Goal: Transaction & Acquisition: Purchase product/service

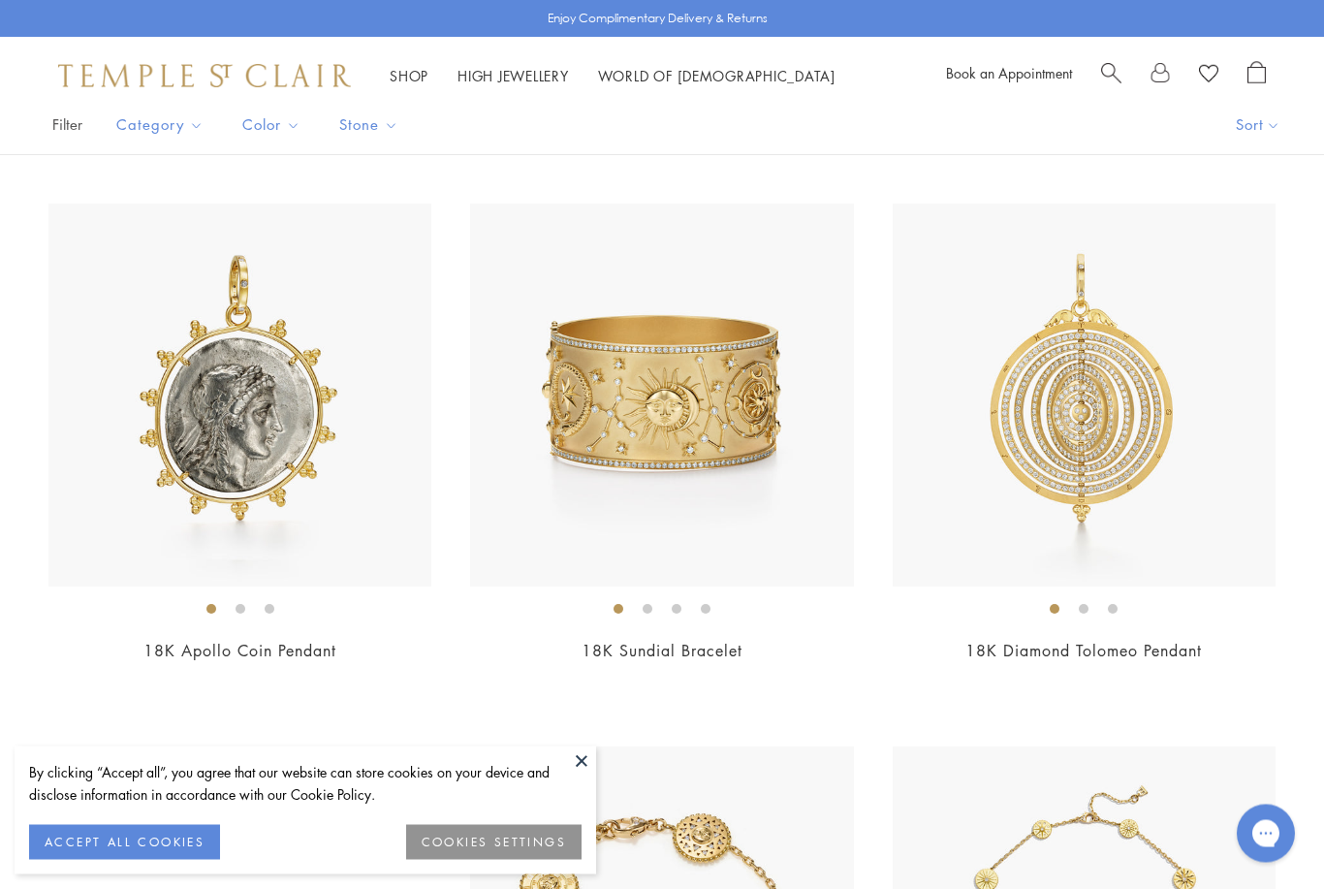
scroll to position [408, 0]
click at [371, 548] on img at bounding box center [239, 394] width 383 height 383
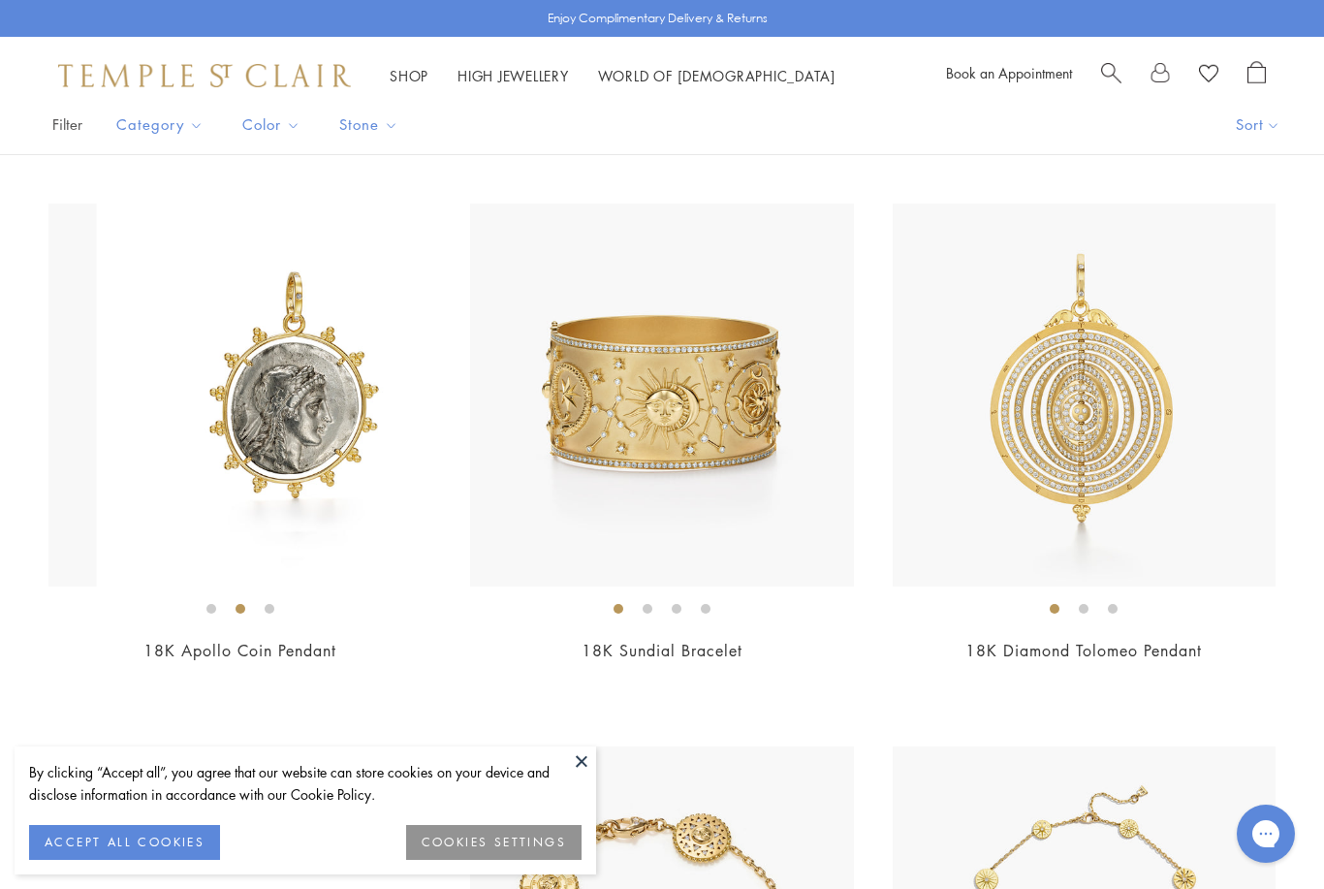
click at [182, 426] on img at bounding box center [288, 394] width 383 height 383
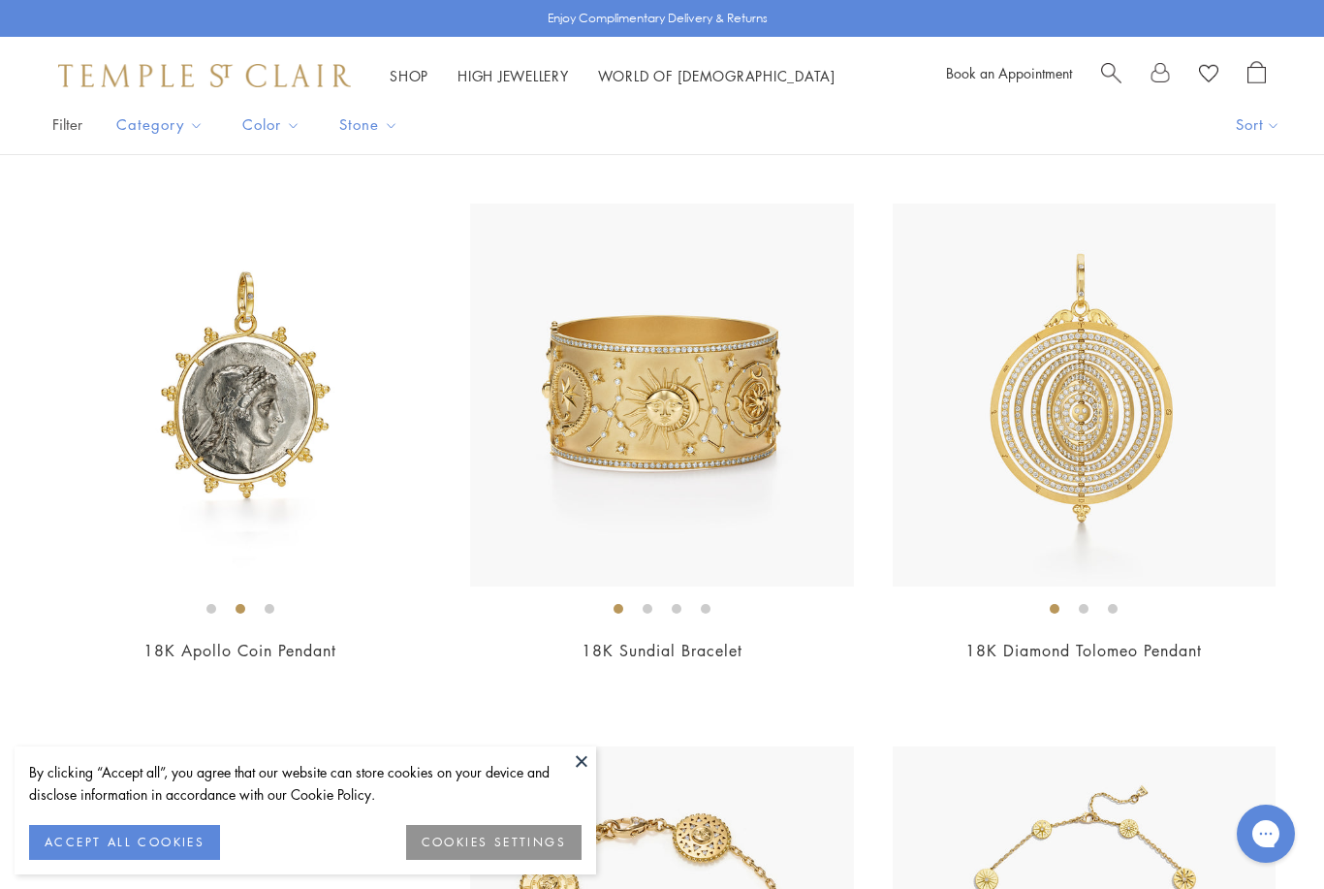
click at [638, 562] on img at bounding box center [661, 394] width 383 height 383
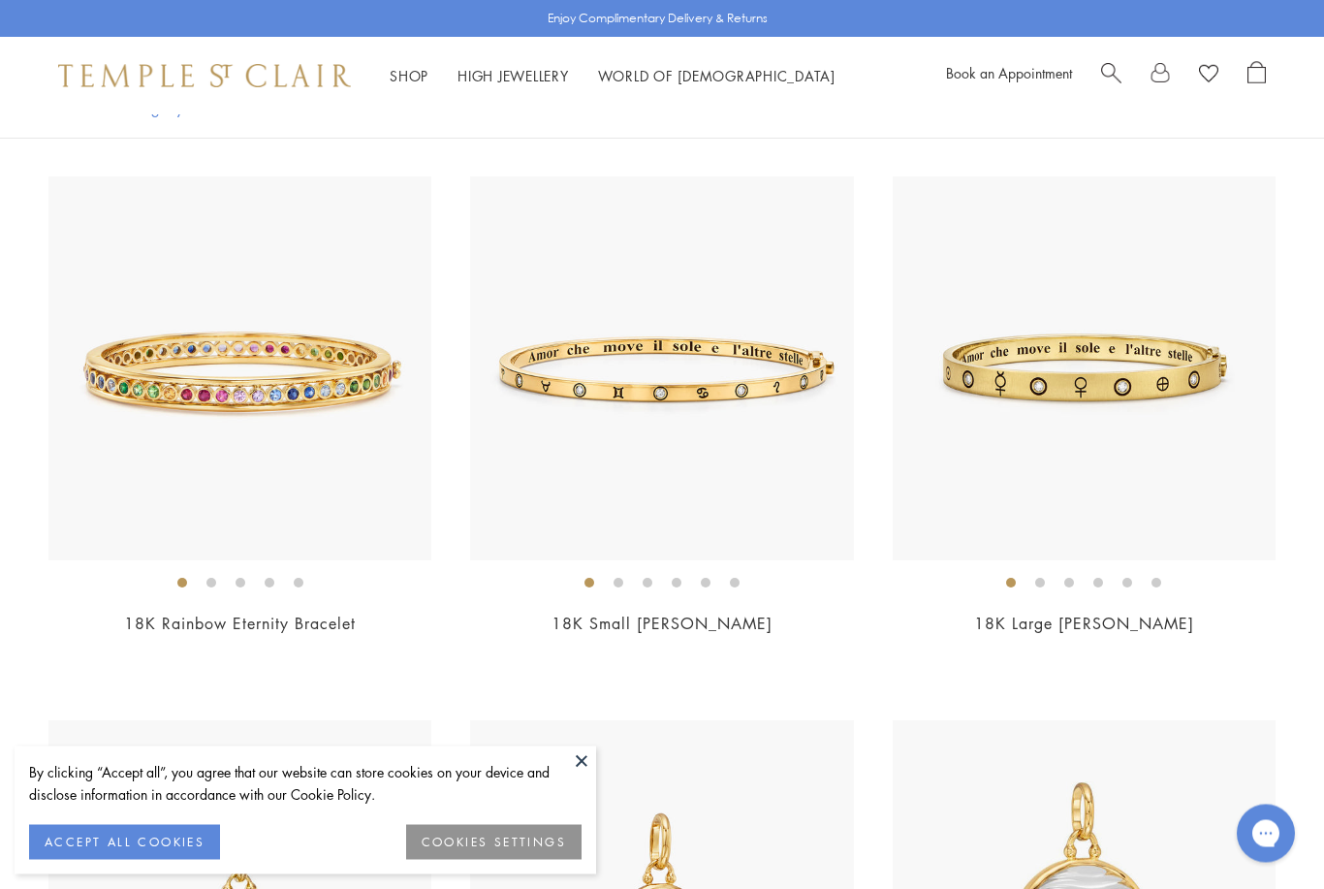
scroll to position [3693, 0]
click at [696, 620] on link "18K Small Astrid Bracelet" at bounding box center [661, 621] width 221 height 21
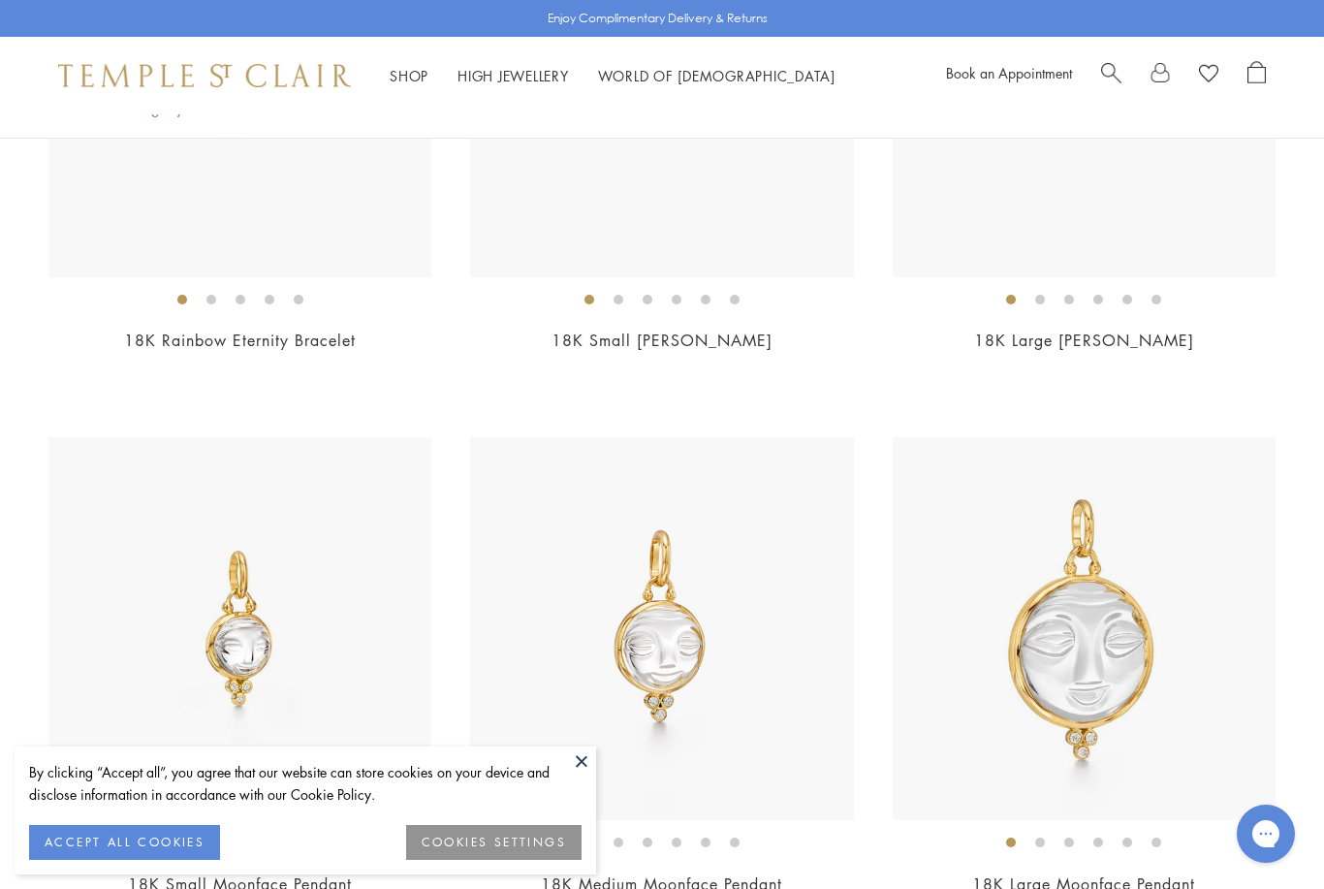
scroll to position [4278, 0]
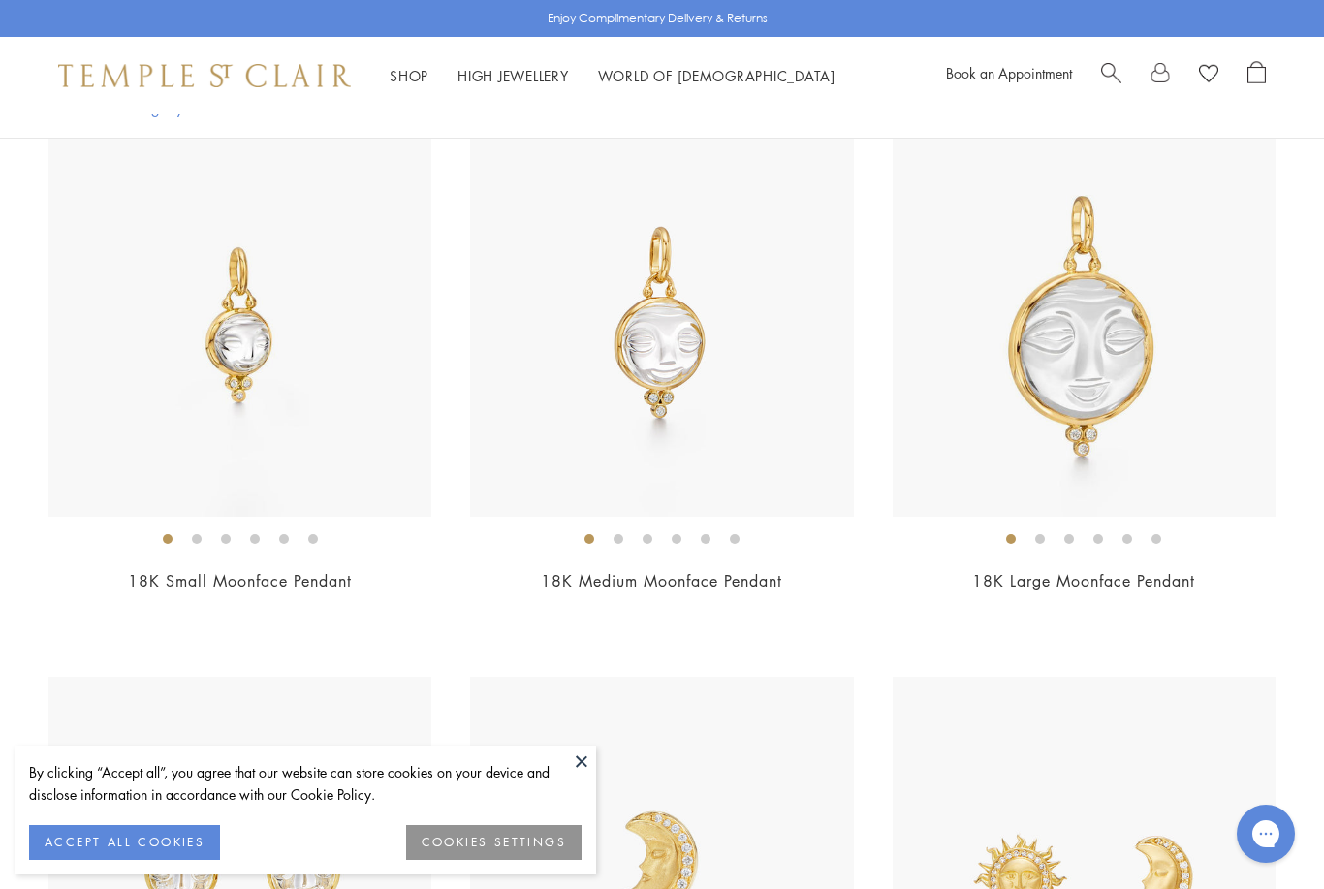
click at [354, 462] on img at bounding box center [239, 325] width 383 height 383
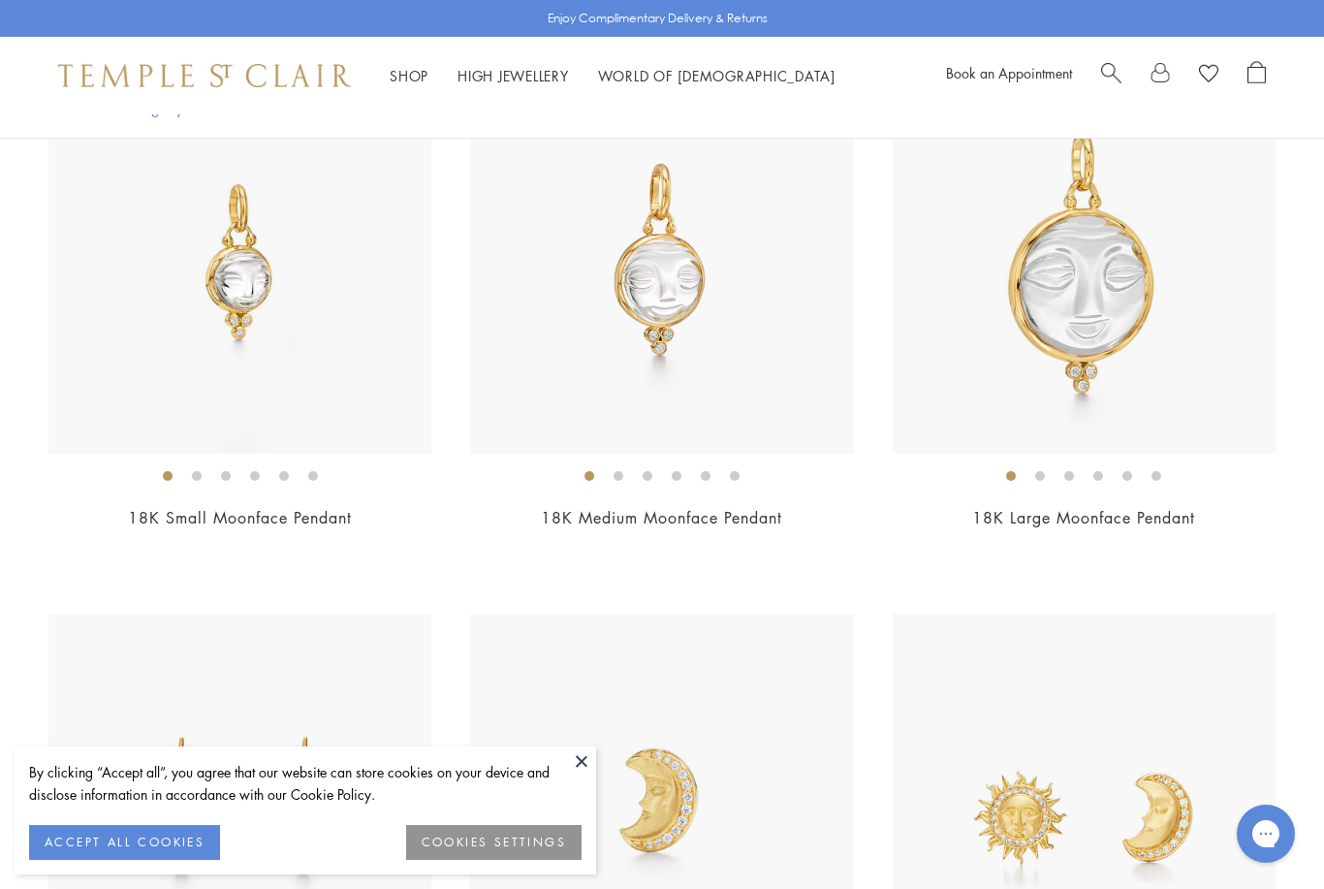
click at [791, 408] on img at bounding box center [661, 262] width 383 height 383
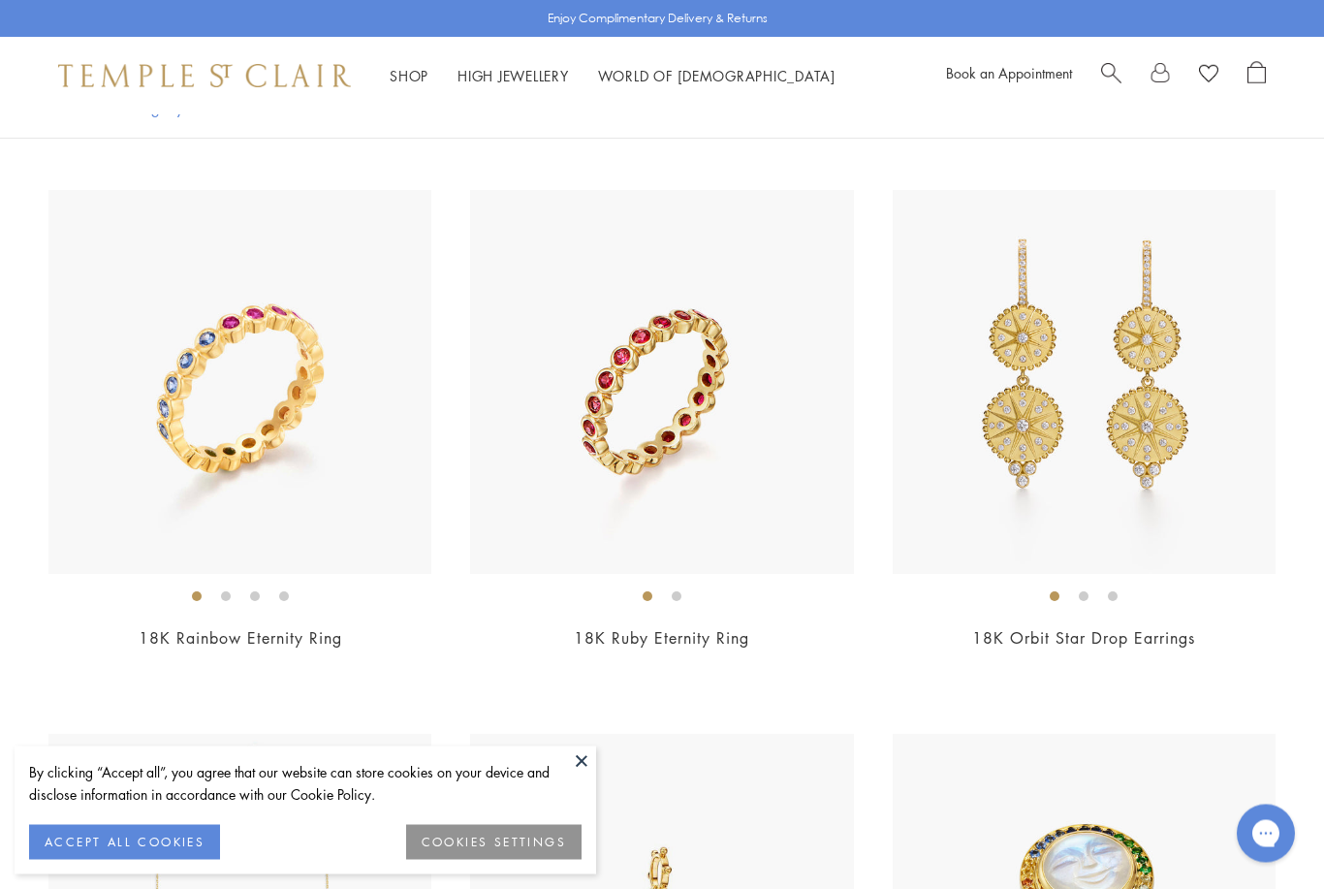
scroll to position [8022, 0]
click at [796, 544] on img at bounding box center [661, 380] width 383 height 383
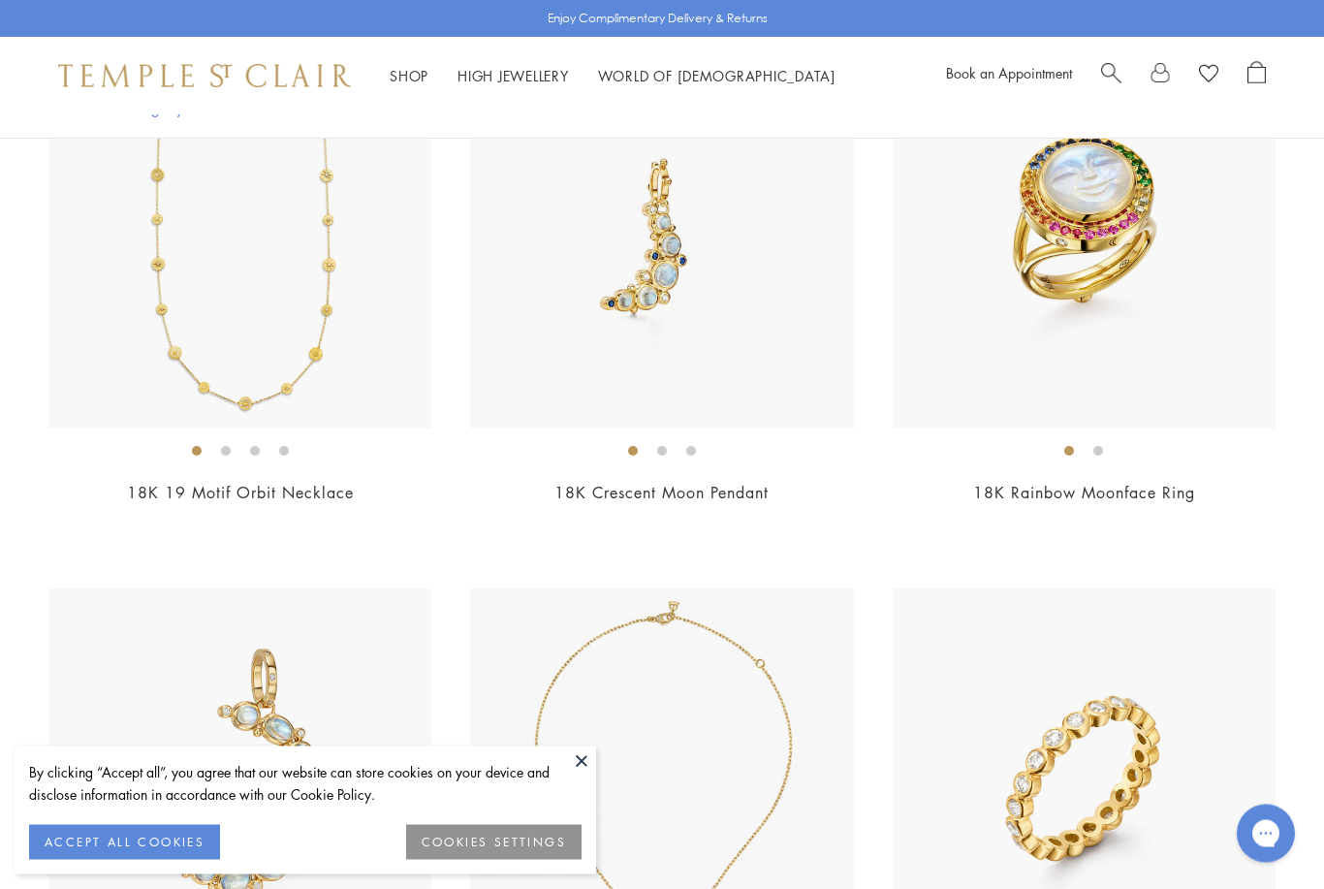
scroll to position [8709, 0]
click at [990, 482] on link "18K Rainbow Moonface Ring" at bounding box center [1084, 492] width 222 height 21
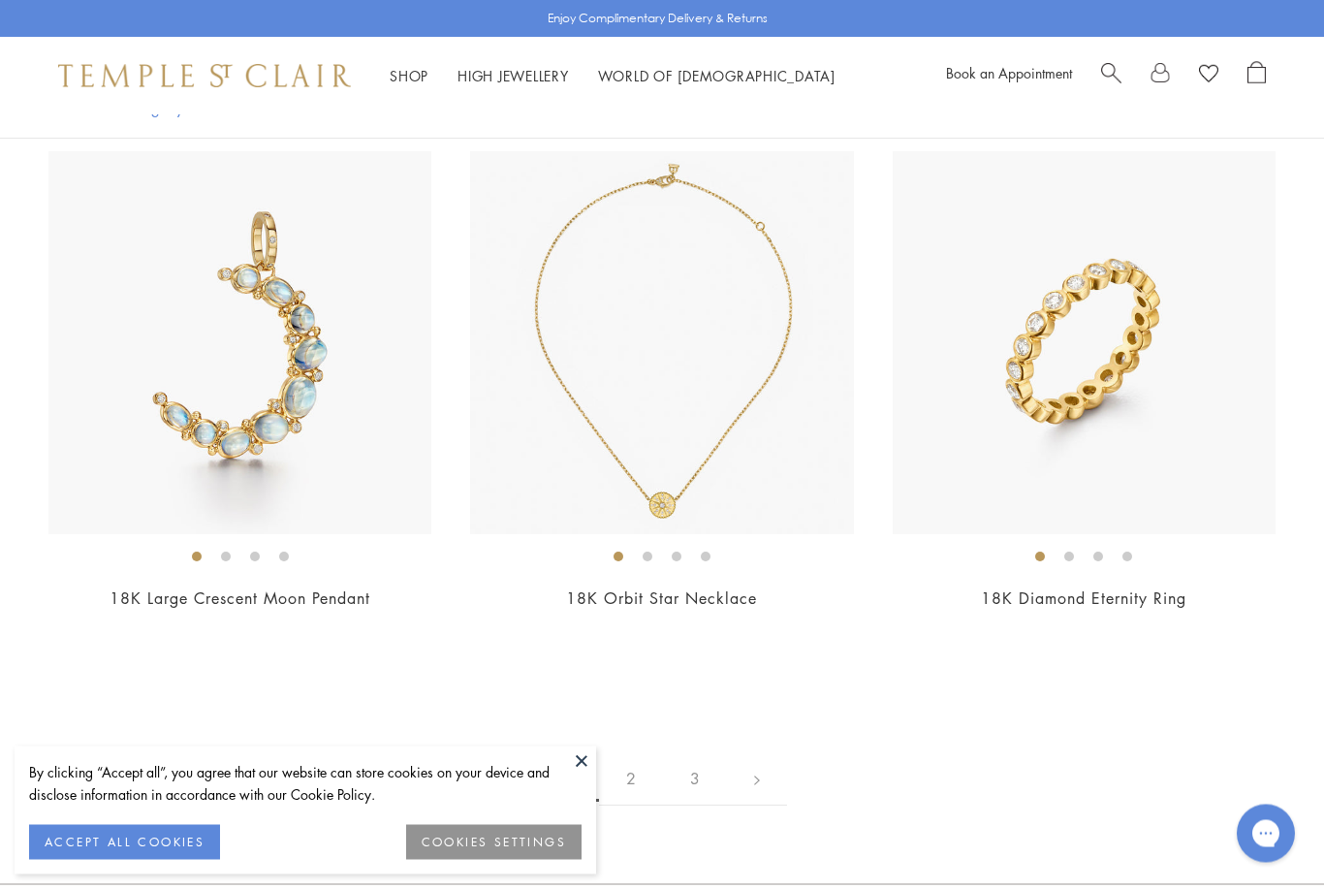
scroll to position [9146, 0]
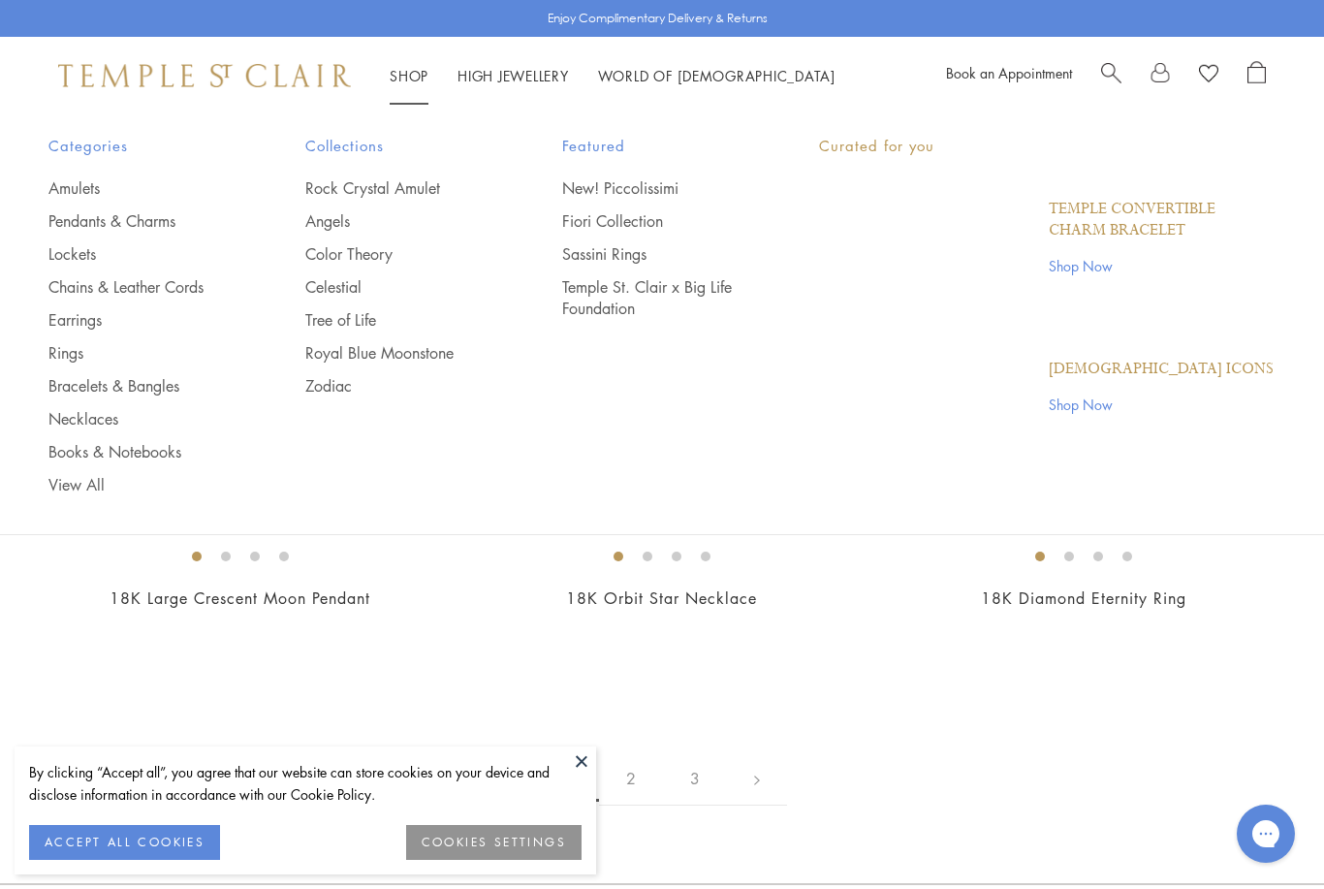
click at [401, 80] on link "Shop Shop" at bounding box center [409, 75] width 39 height 19
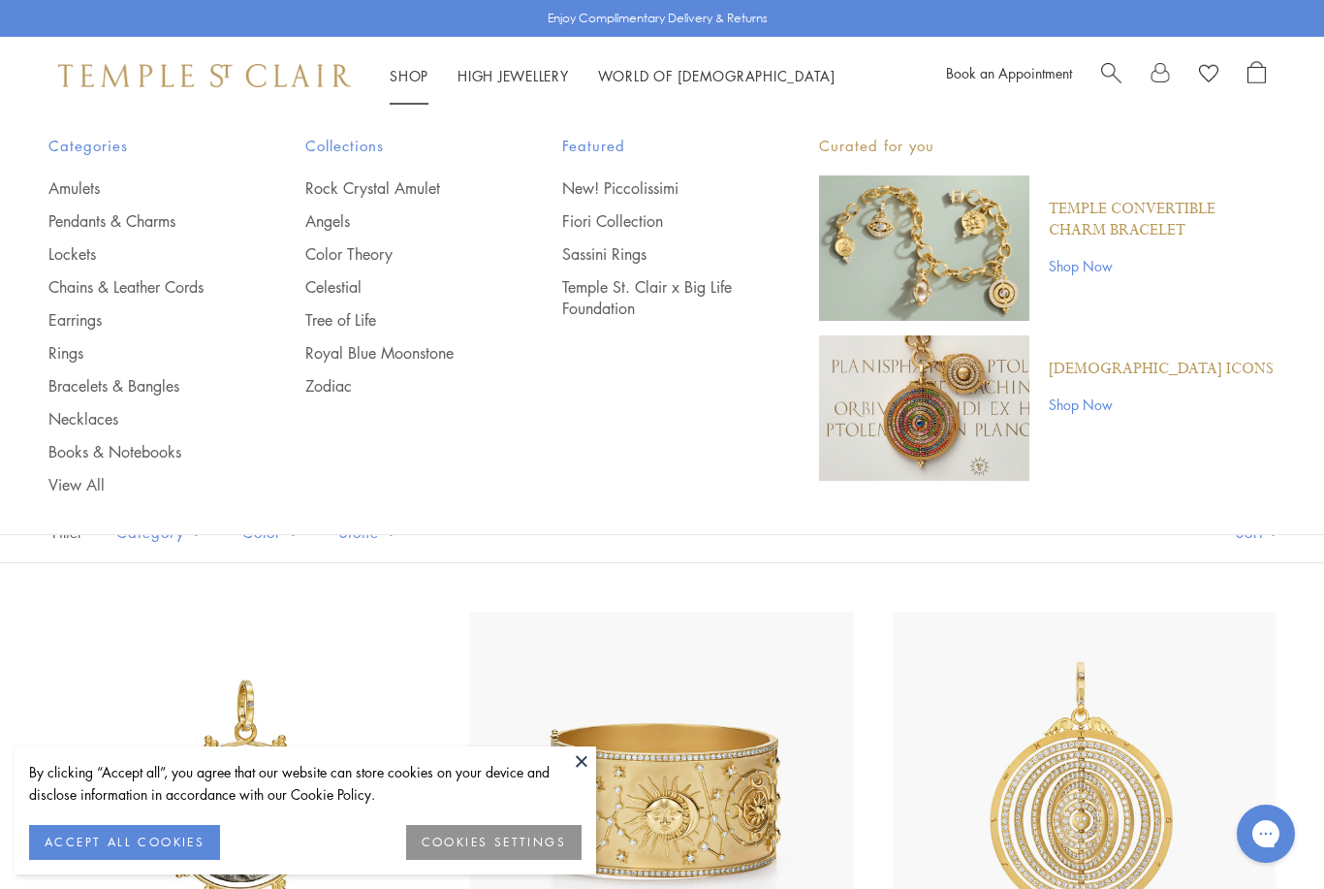
click at [185, 290] on link "Chains & Leather Cords" at bounding box center [137, 286] width 179 height 21
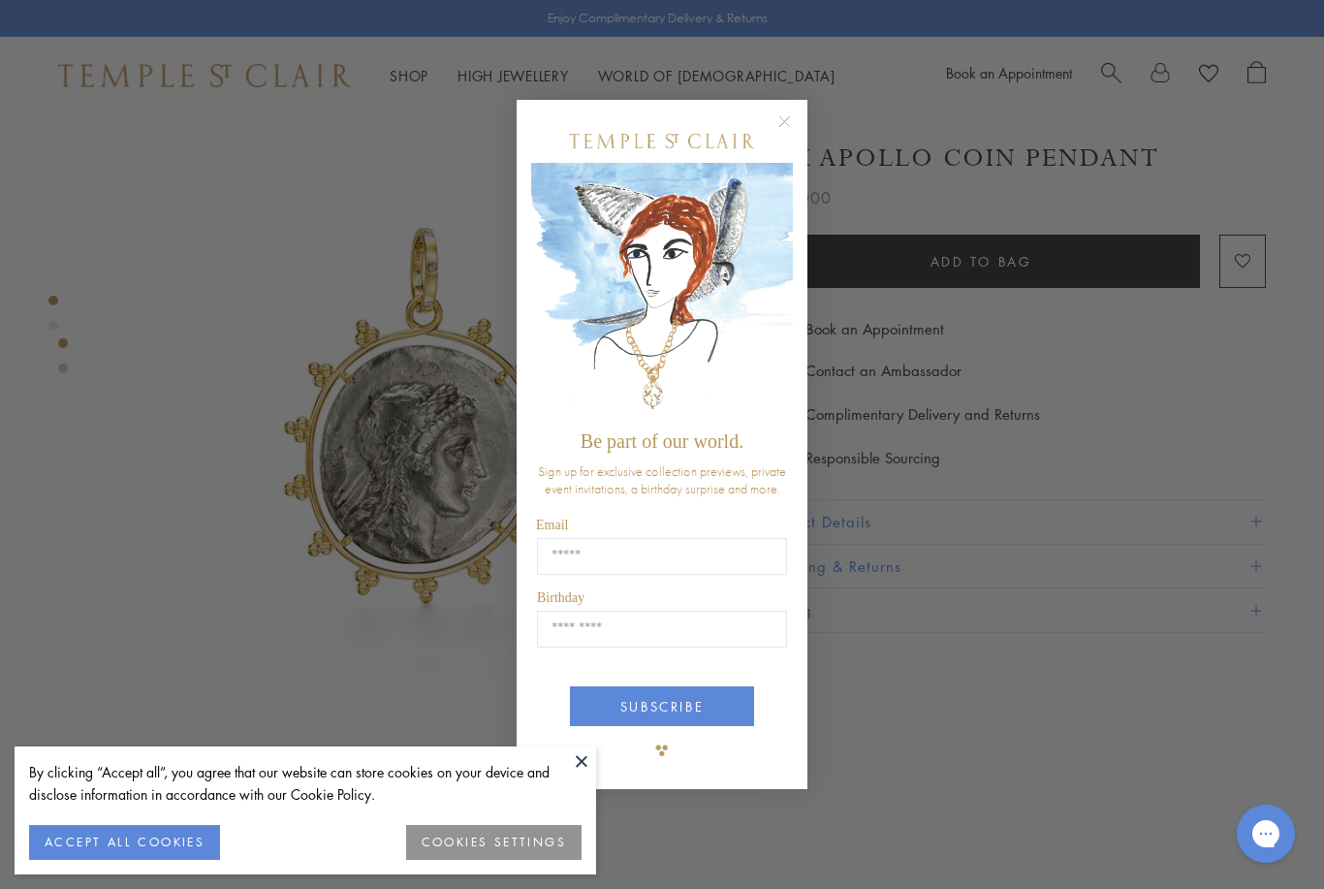
click at [776, 109] on icon "Close dialog" at bounding box center [784, 121] width 24 height 24
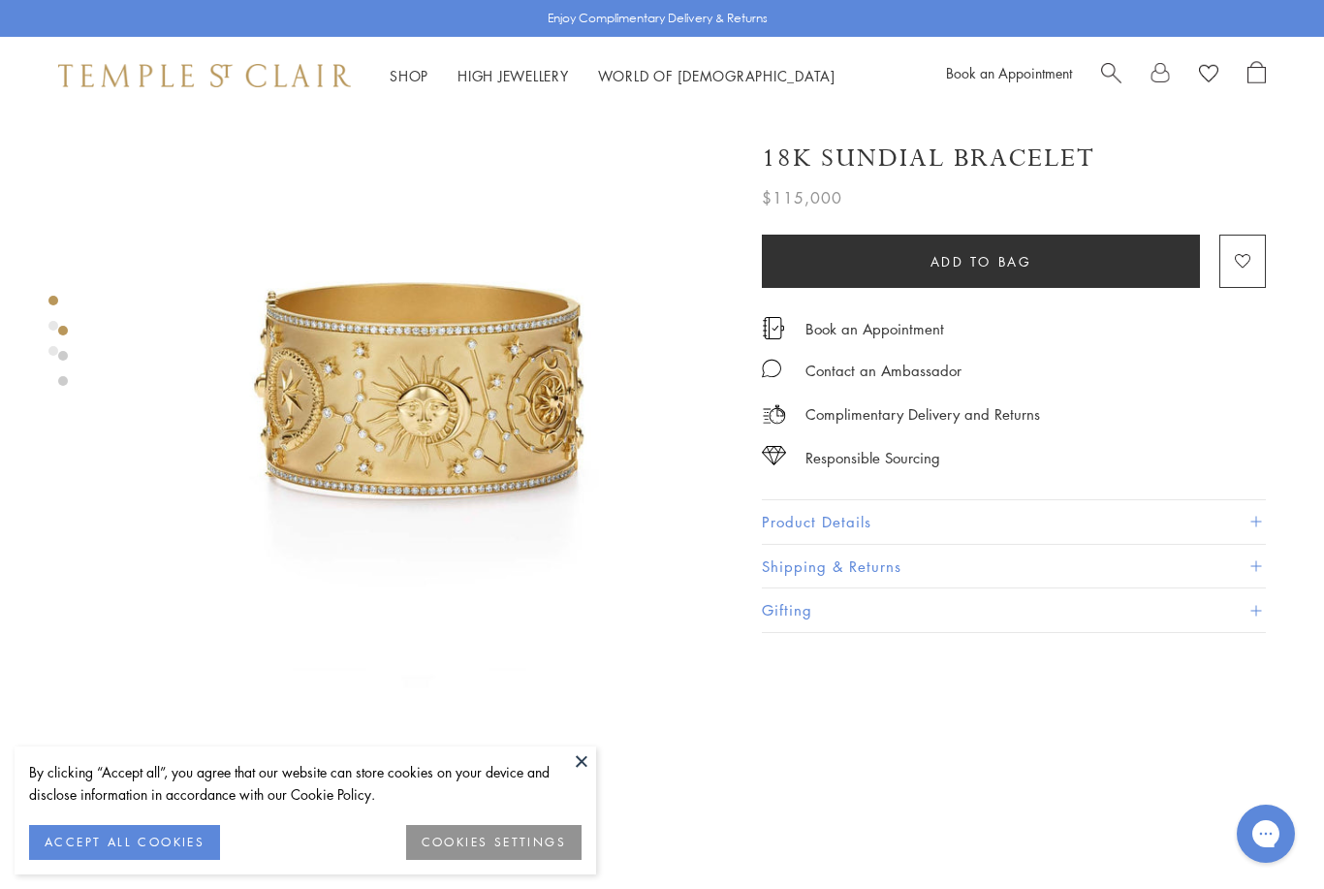
scroll to position [35, 0]
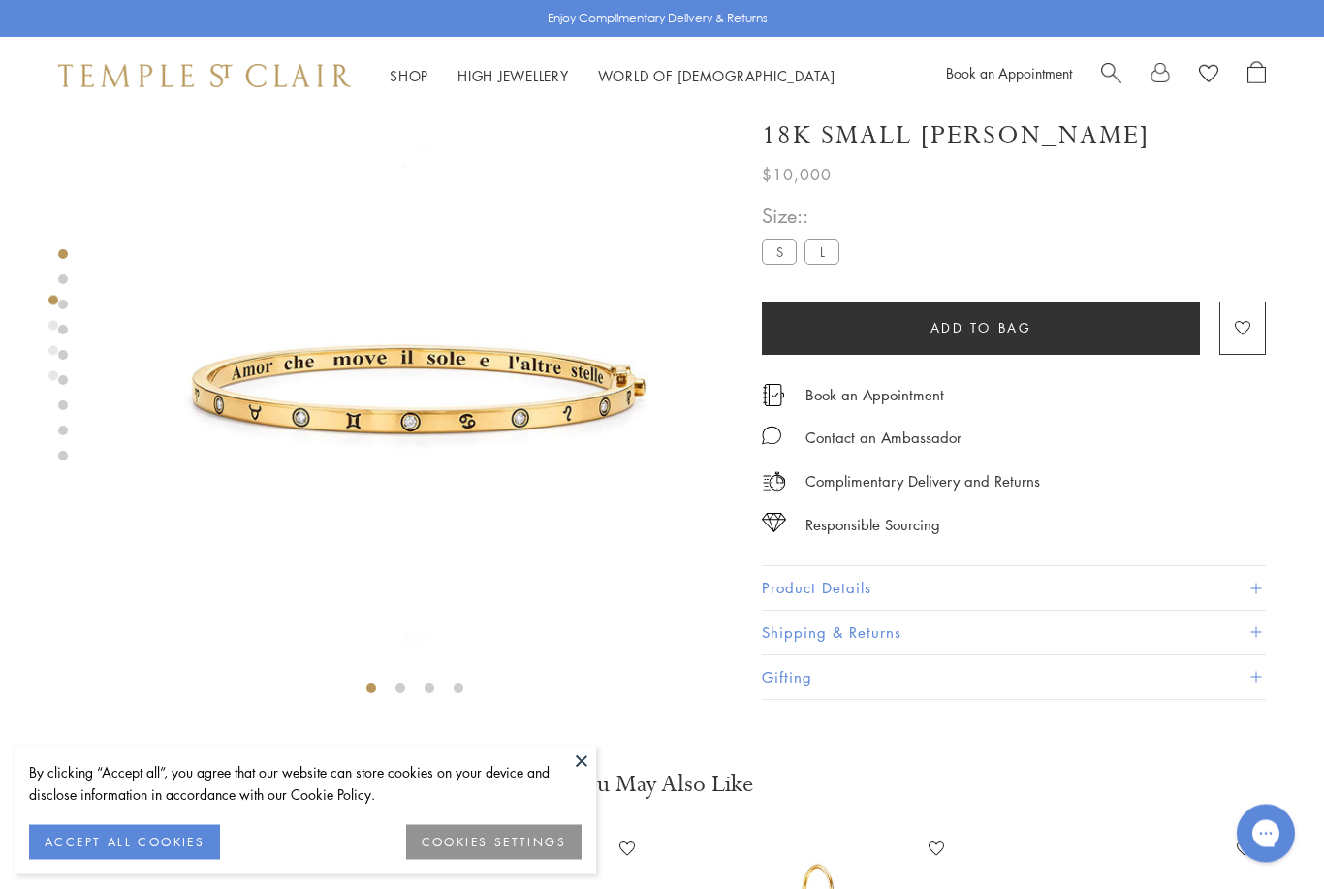
scroll to position [75, 0]
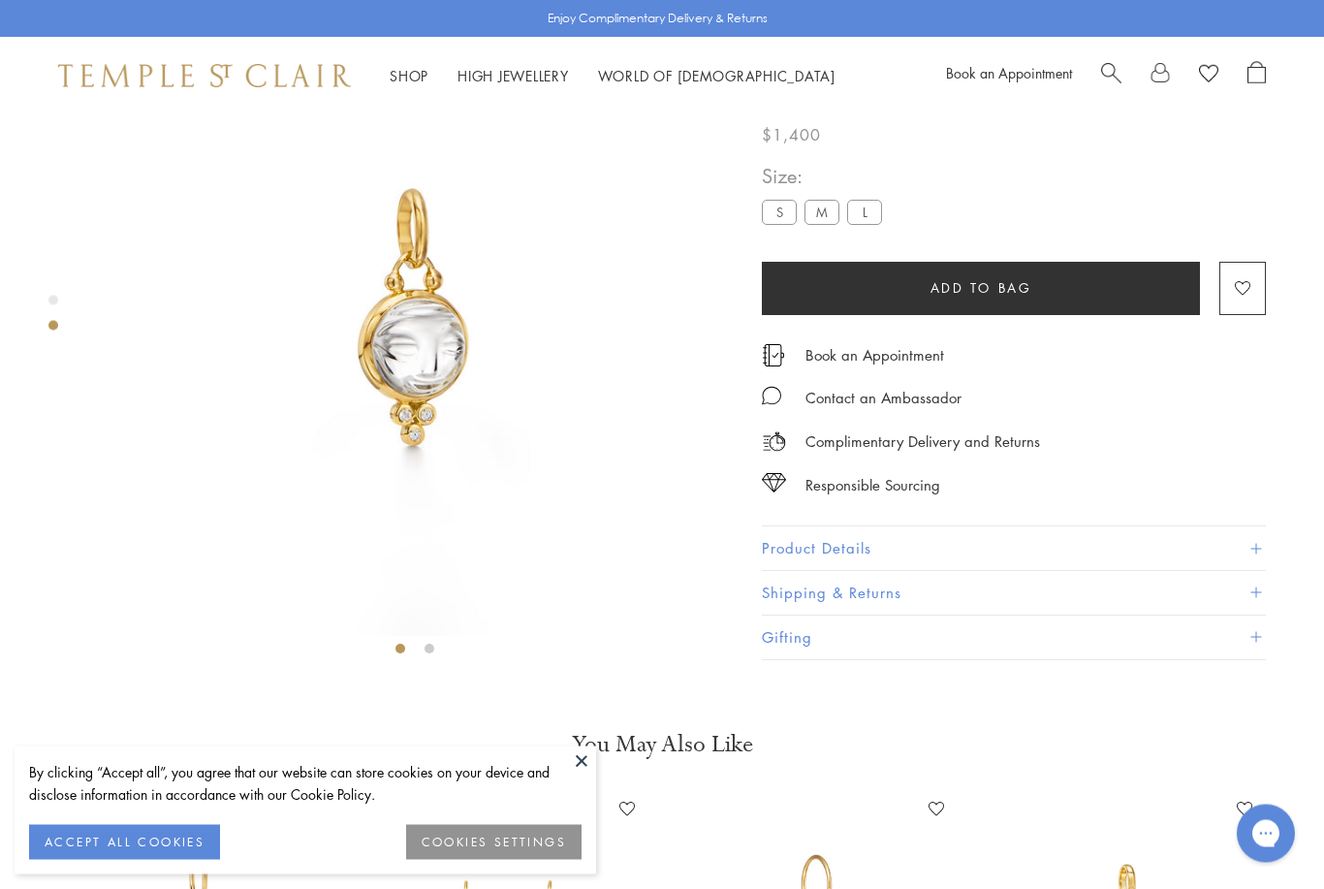
scroll to position [114, 0]
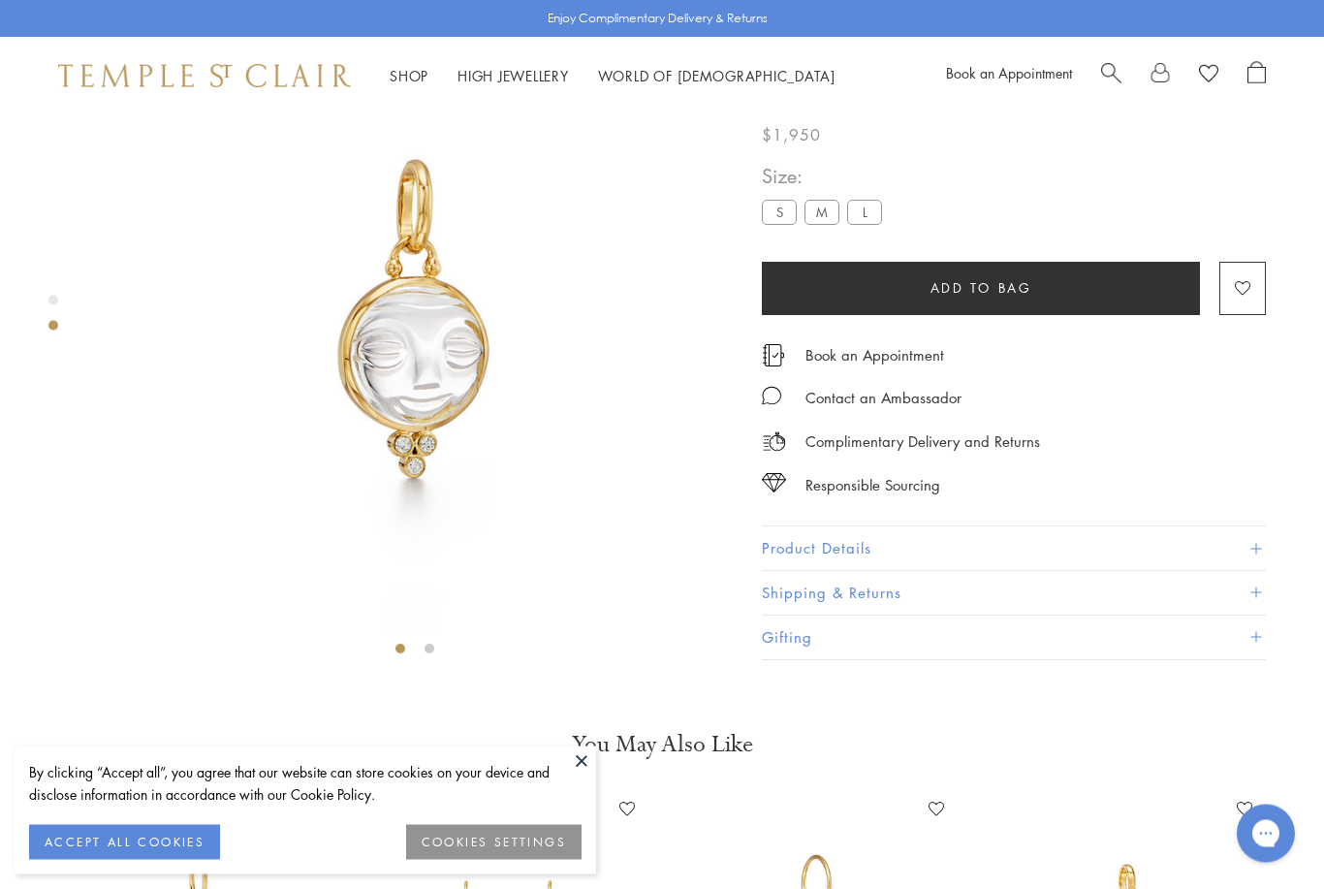
scroll to position [114, 0]
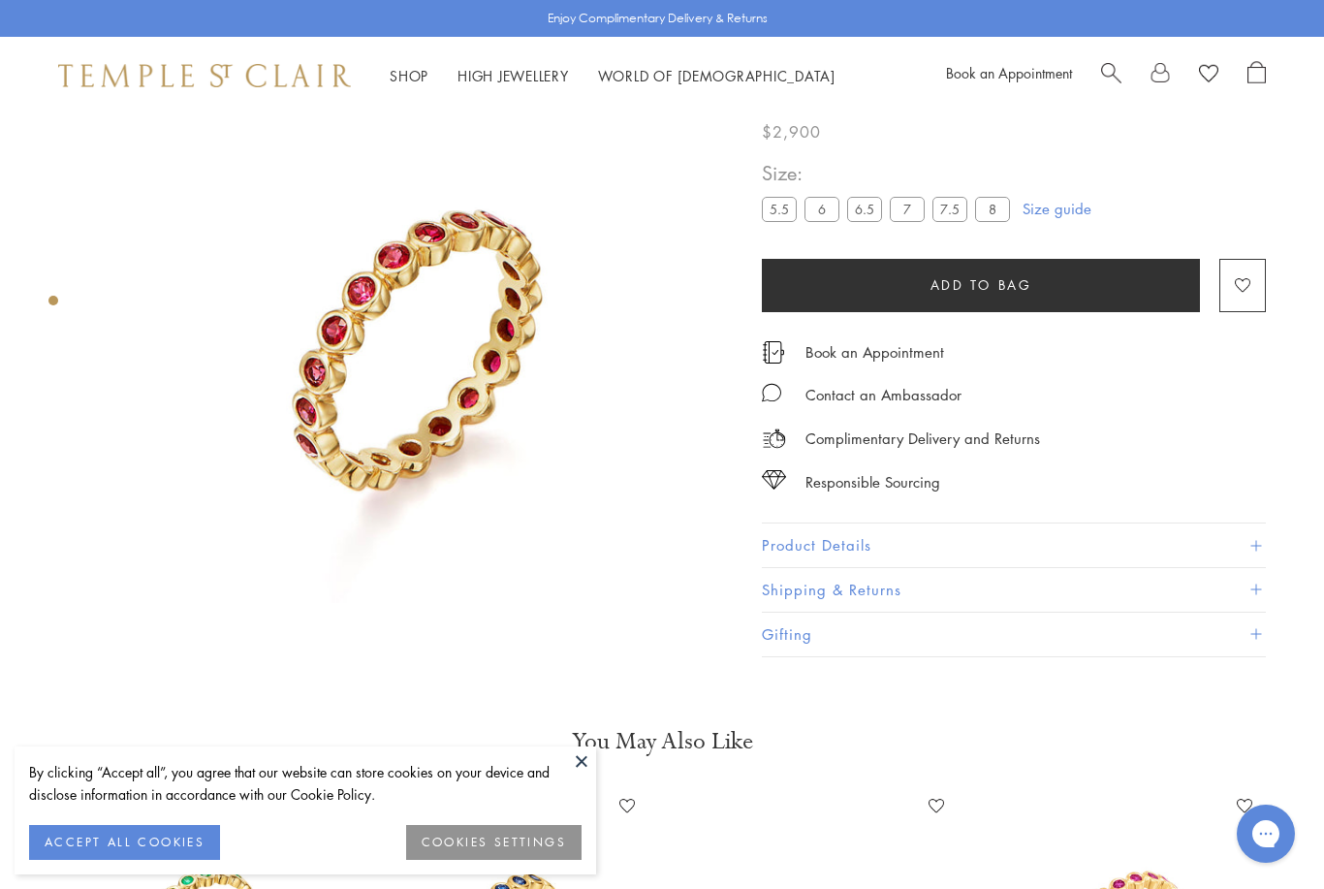
scroll to position [114, 0]
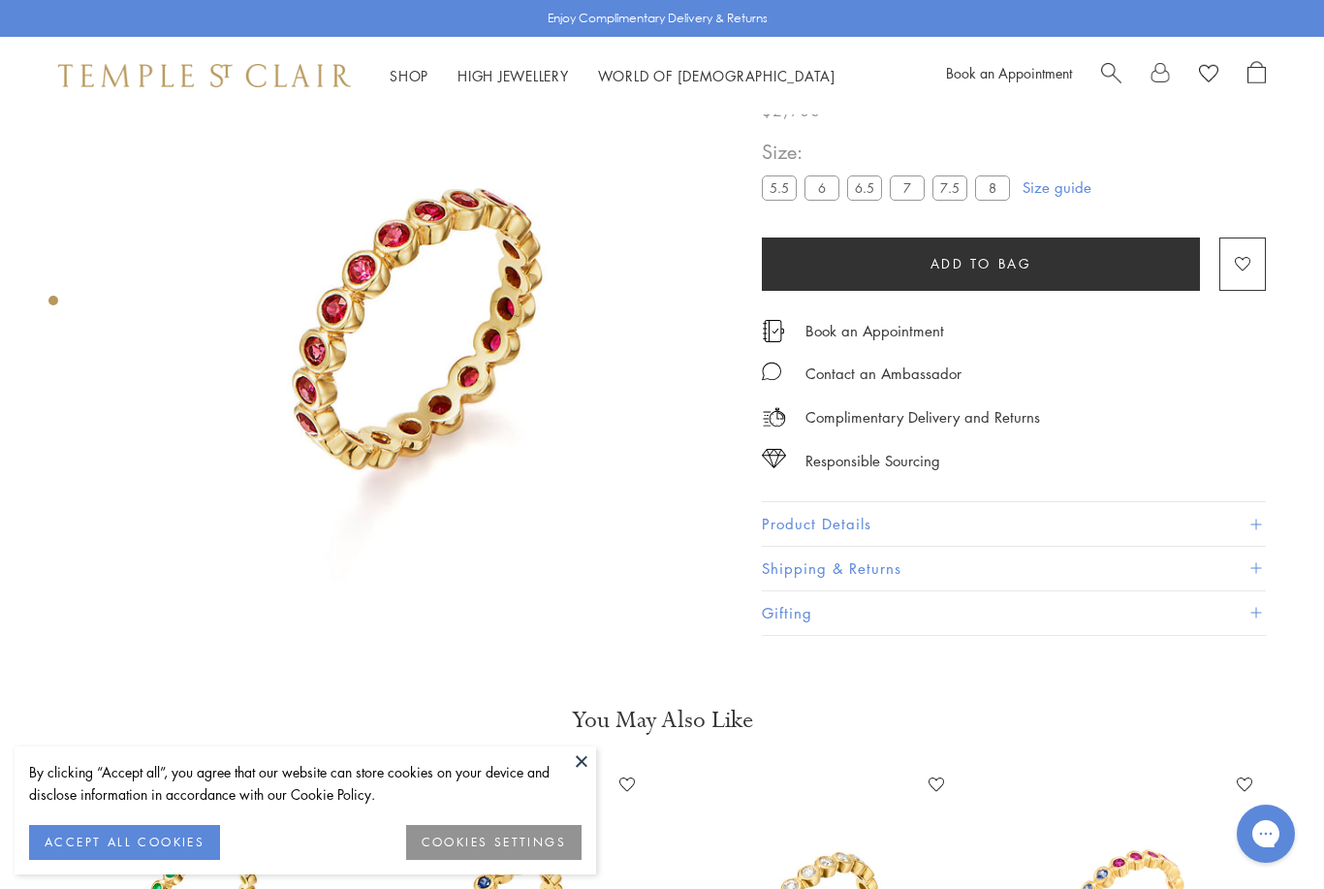
click at [952, 196] on label "7.5" at bounding box center [949, 188] width 35 height 24
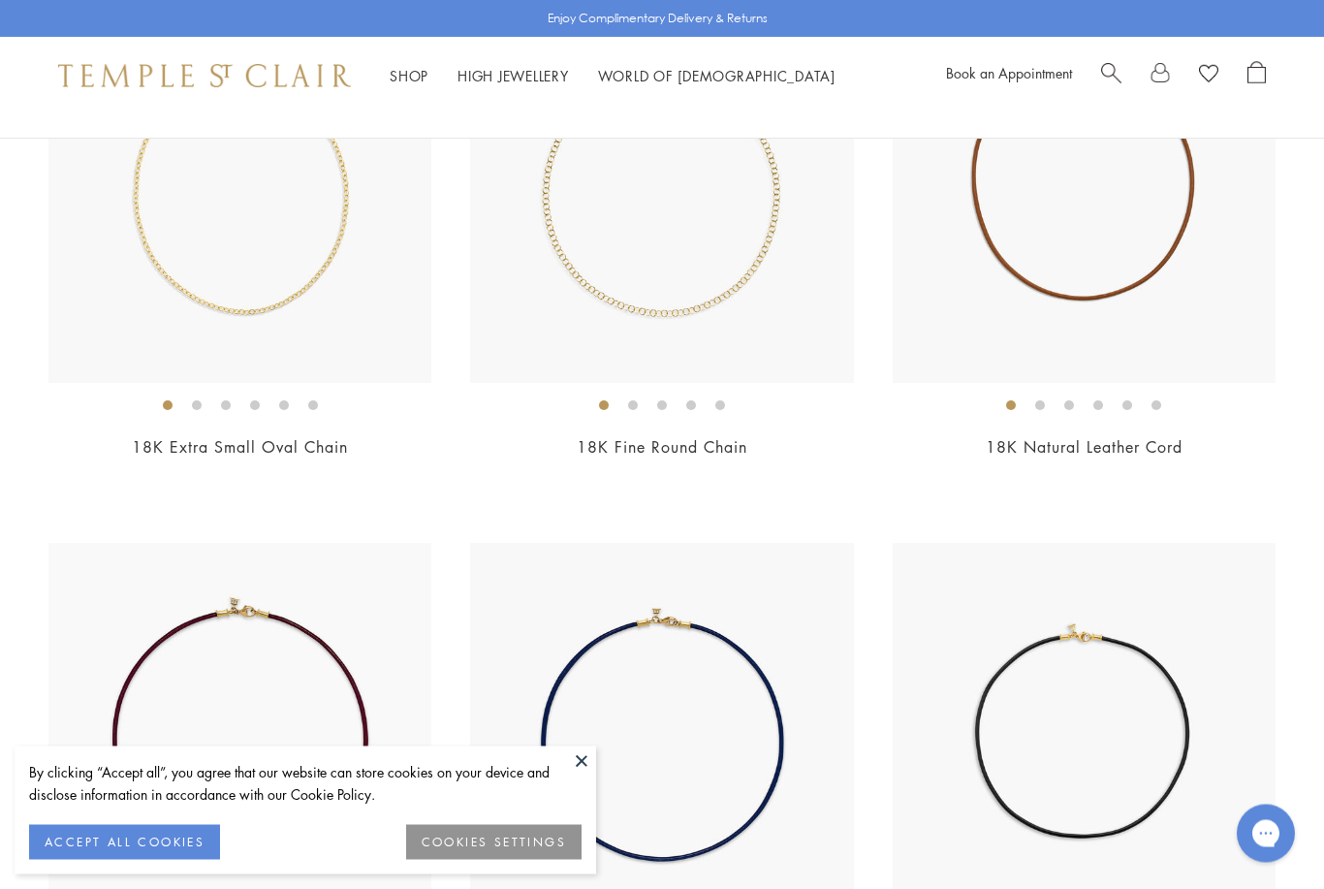
scroll to position [356, 0]
click at [713, 452] on link "18K Fine Round Chain" at bounding box center [662, 446] width 171 height 21
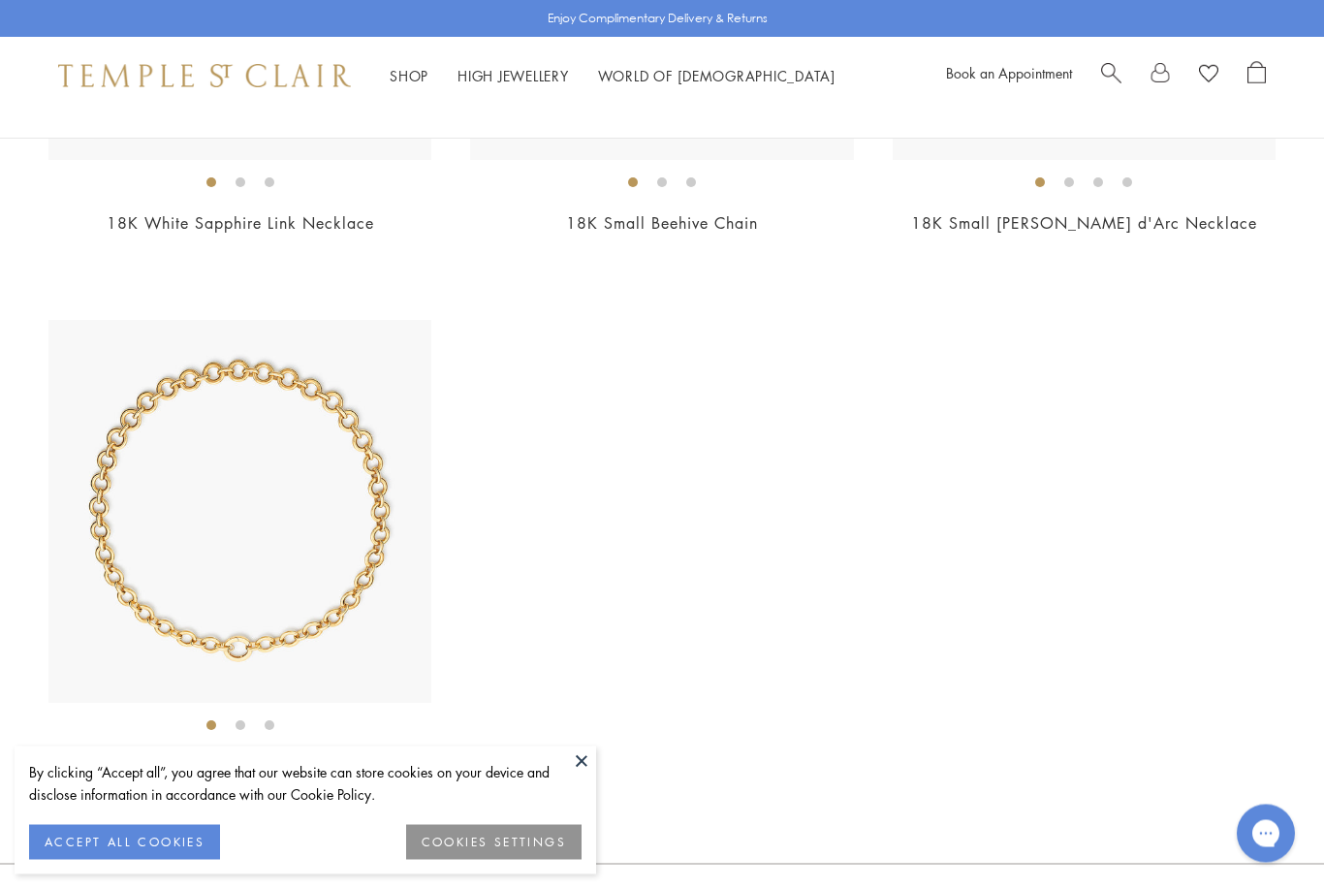
scroll to position [3508, 0]
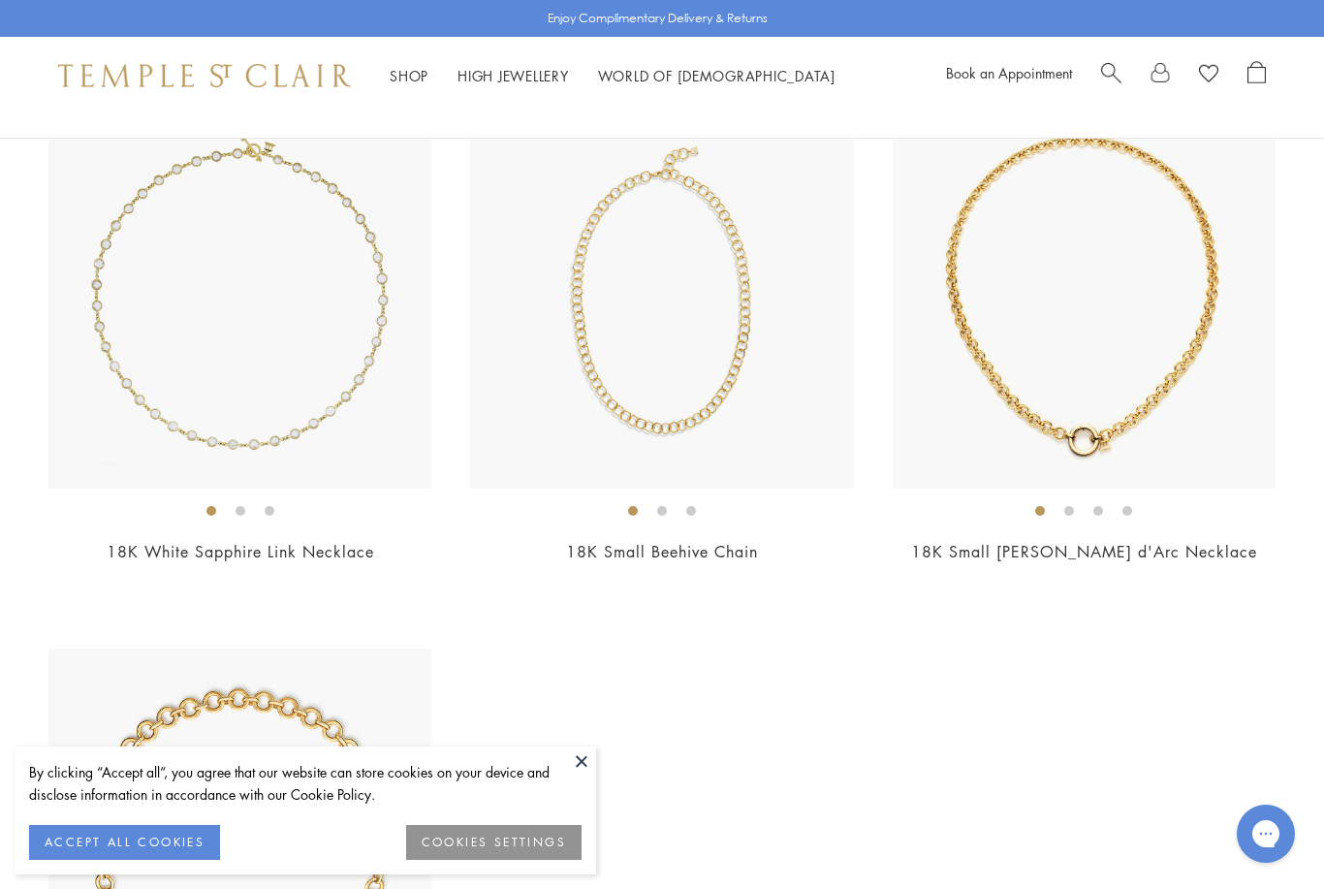
click at [808, 440] on img at bounding box center [661, 296] width 383 height 383
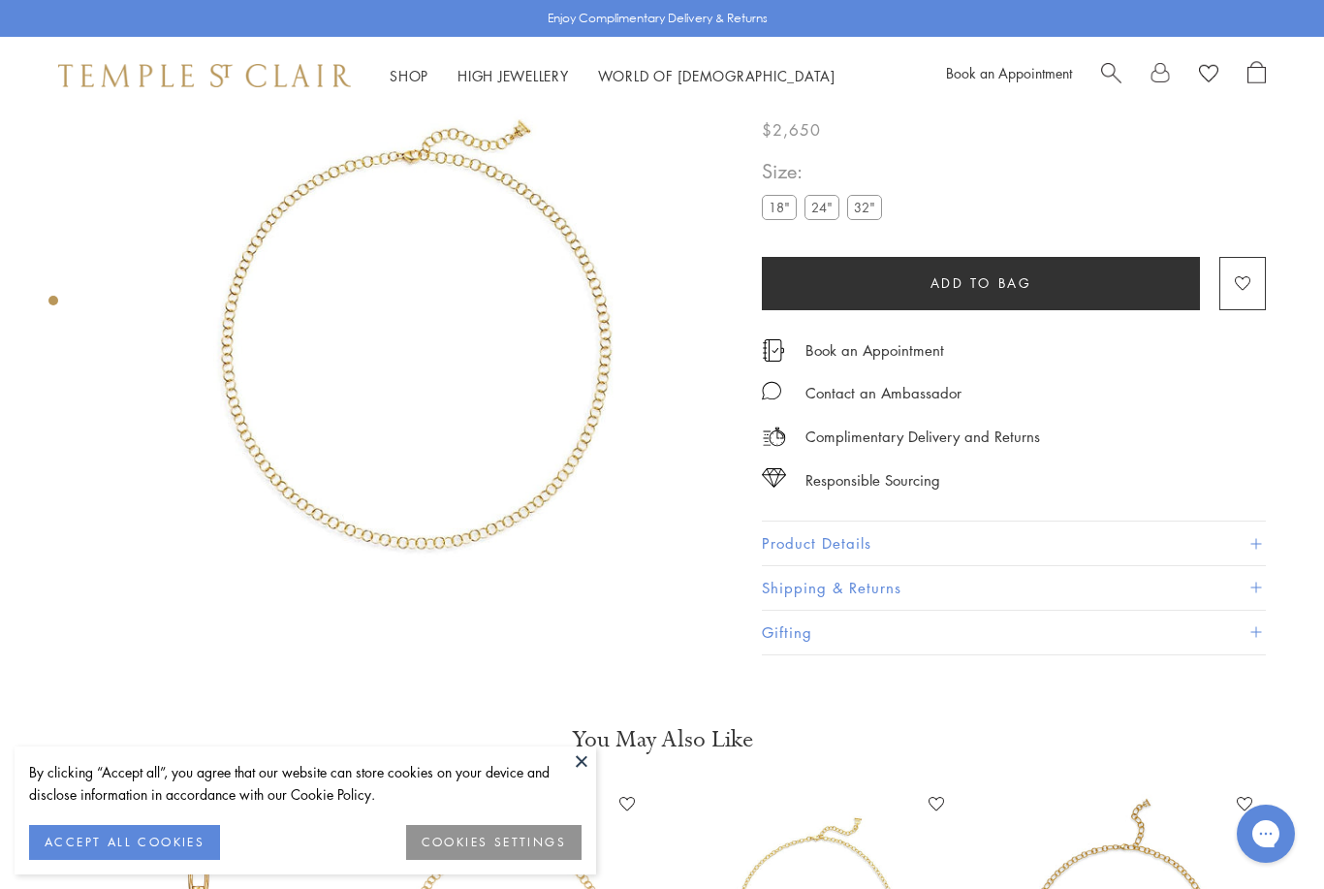
scroll to position [114, 0]
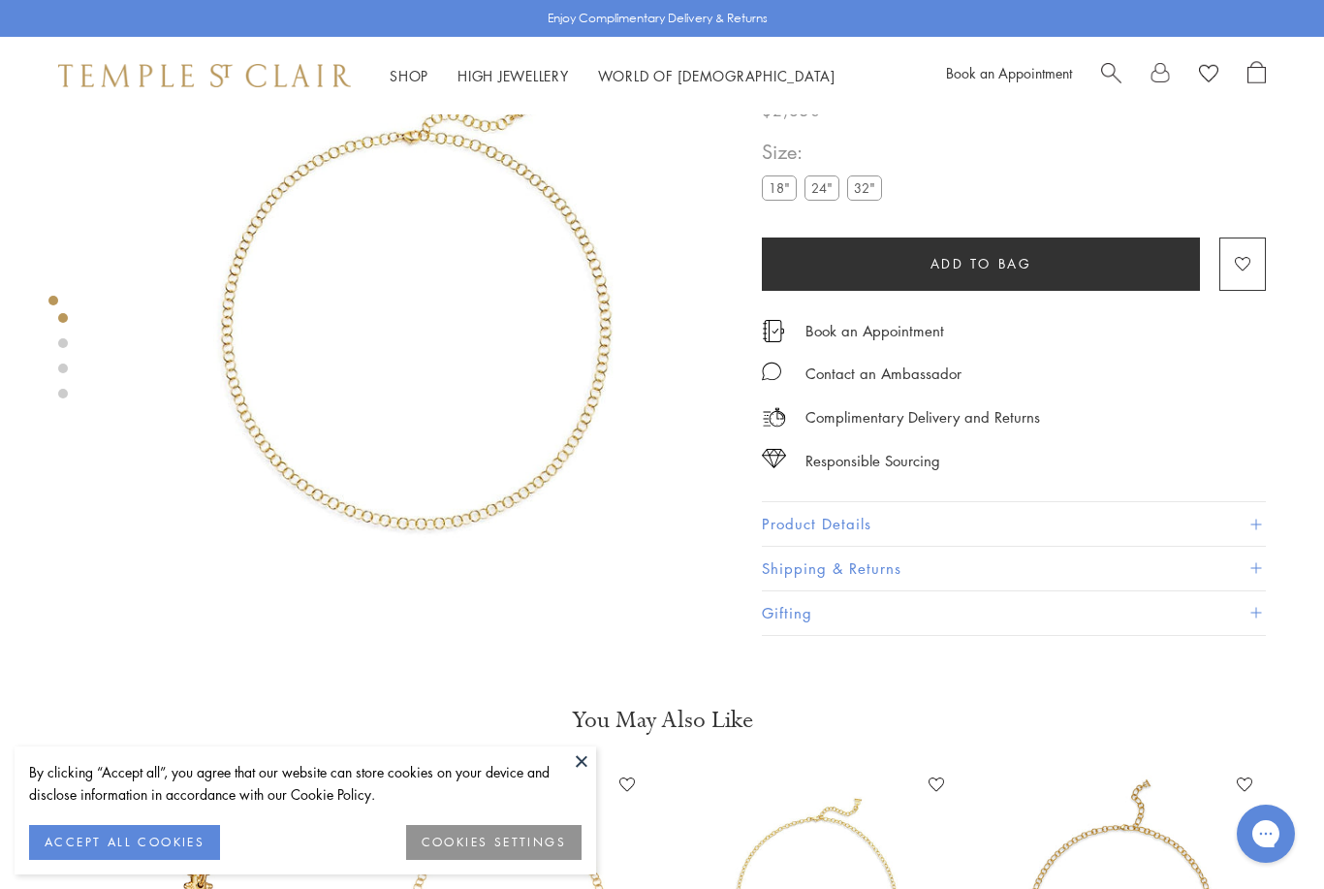
click at [878, 201] on label "32"" at bounding box center [864, 188] width 35 height 24
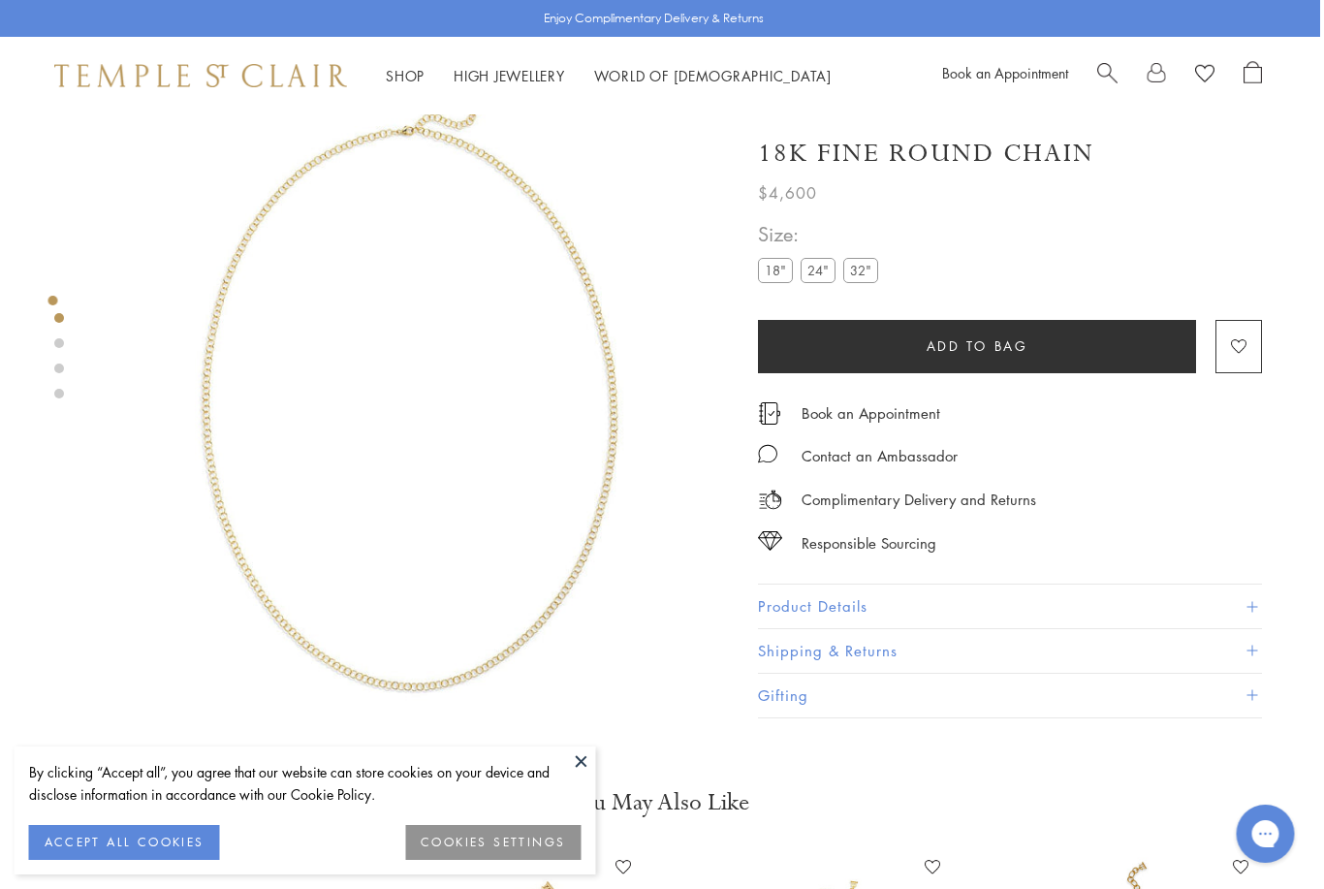
scroll to position [32, 4]
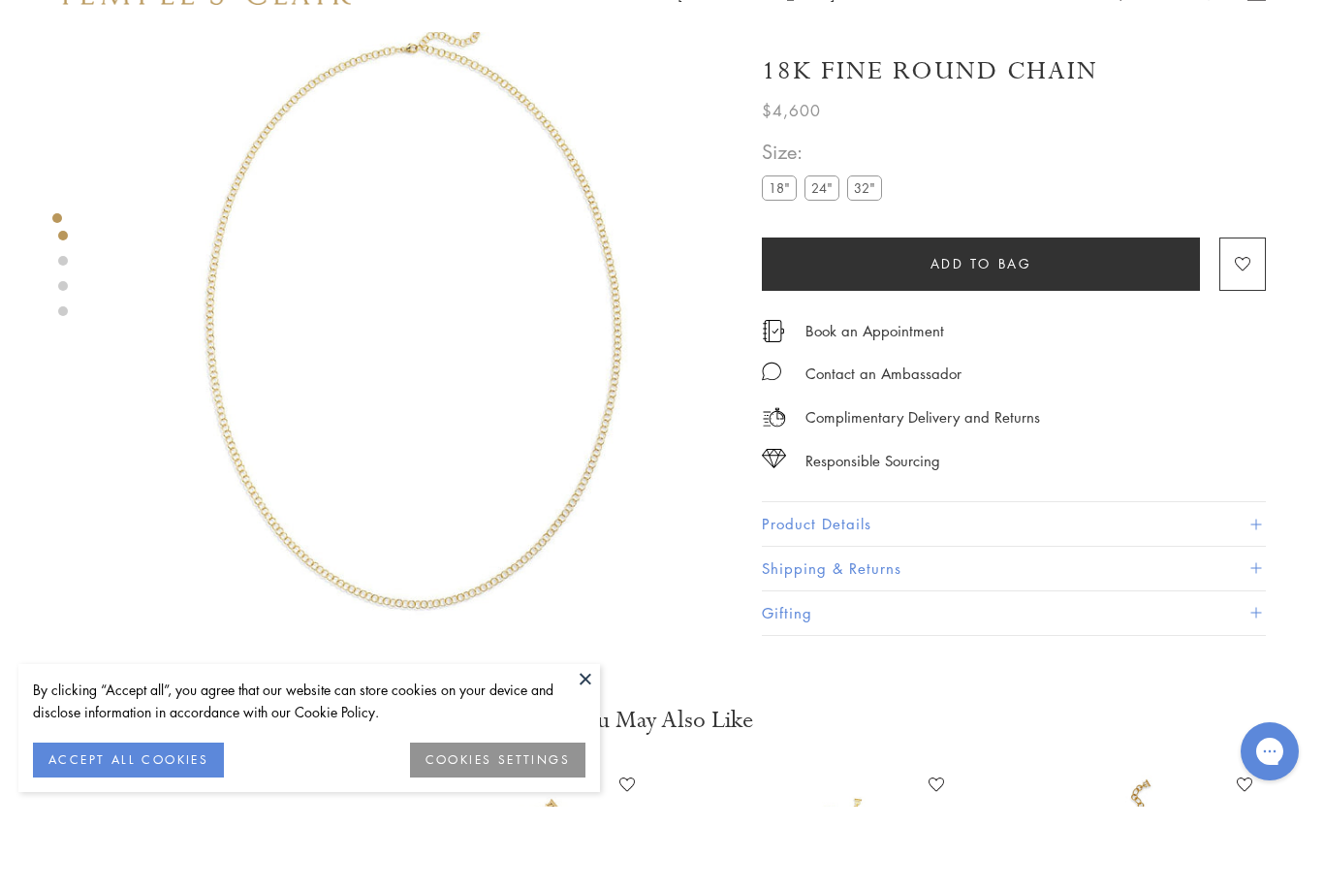
scroll to position [114, 0]
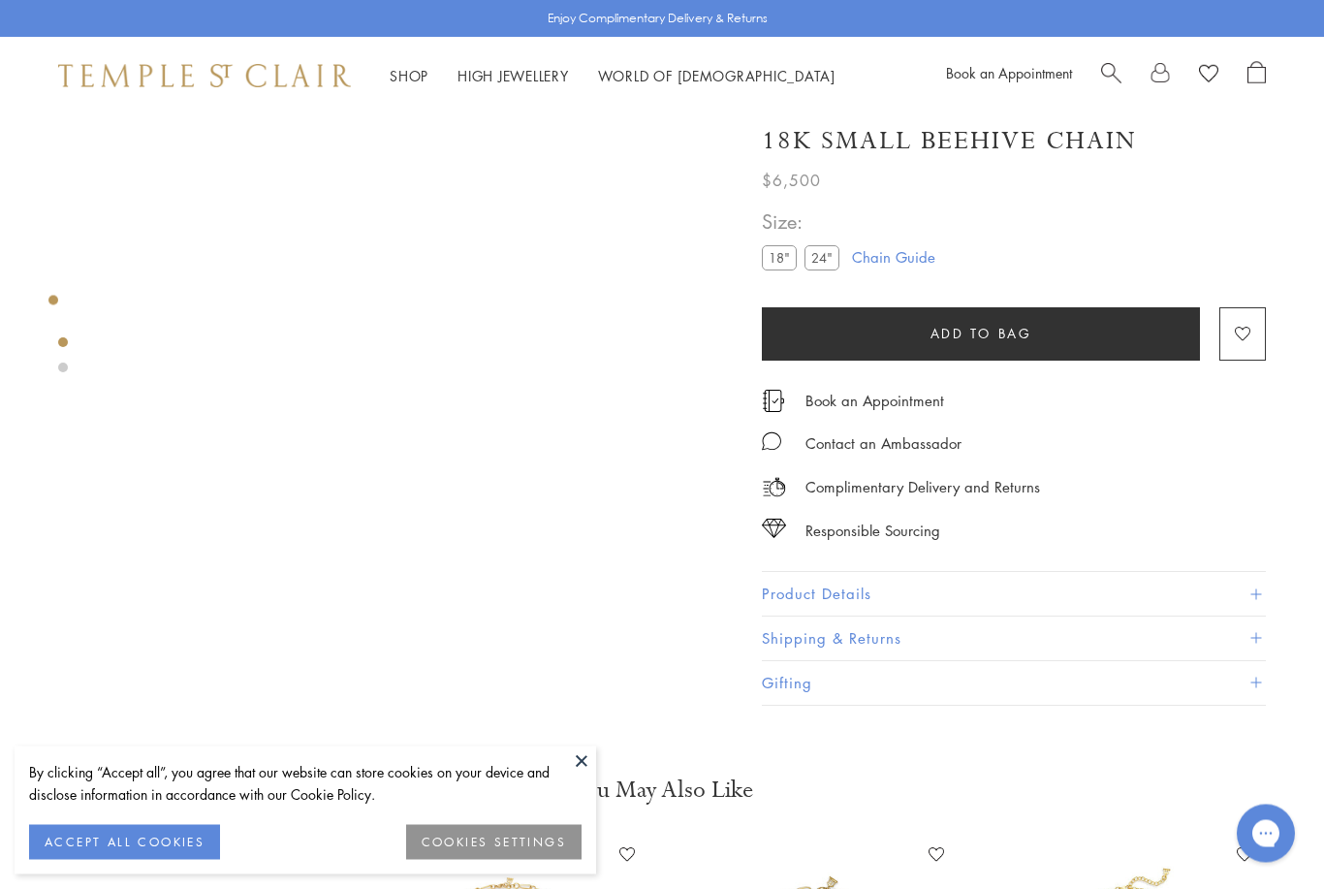
scroll to position [45, 0]
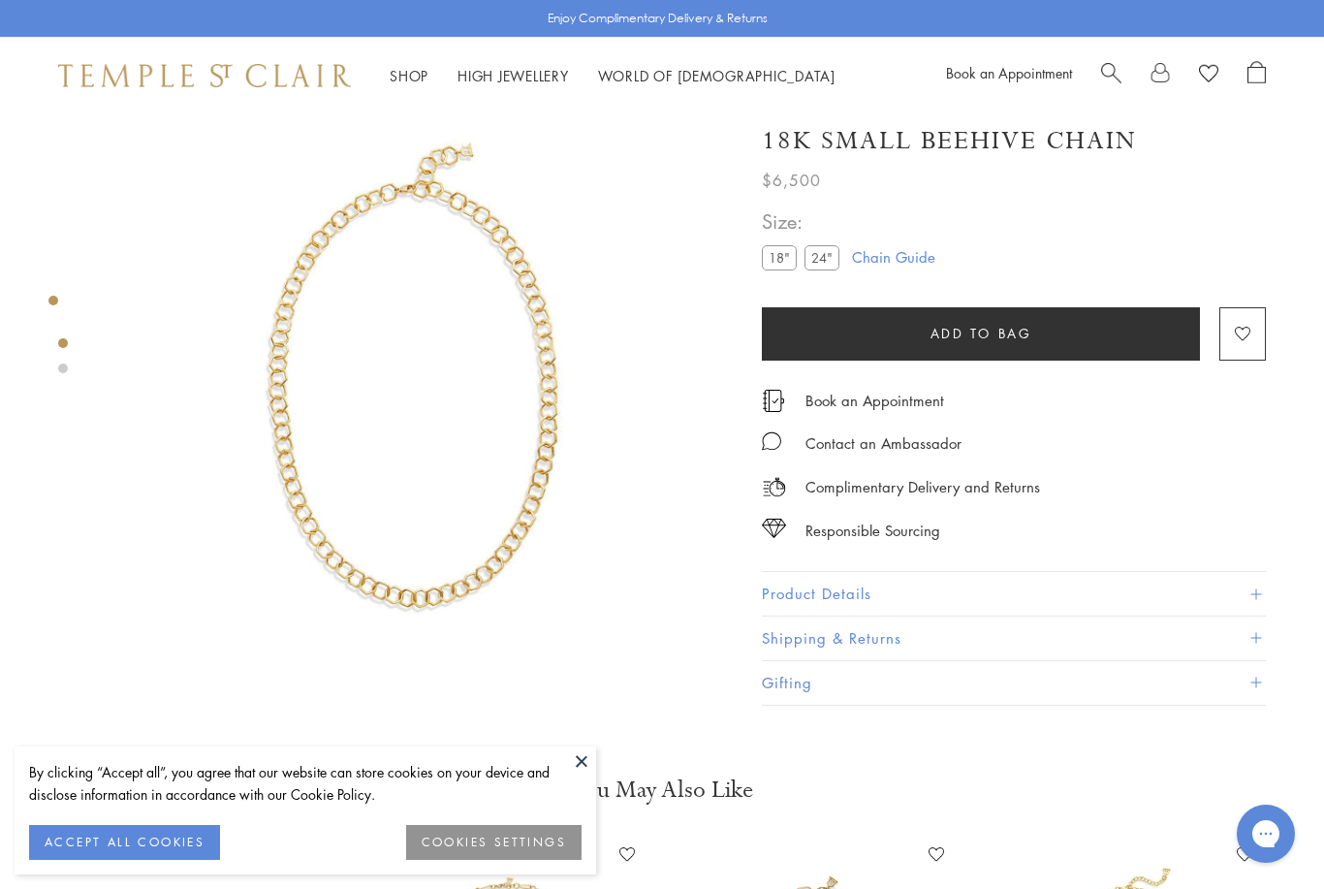
click at [822, 270] on label "24"" at bounding box center [821, 258] width 35 height 24
